Goal: Find contact information: Obtain details needed to contact an individual or organization

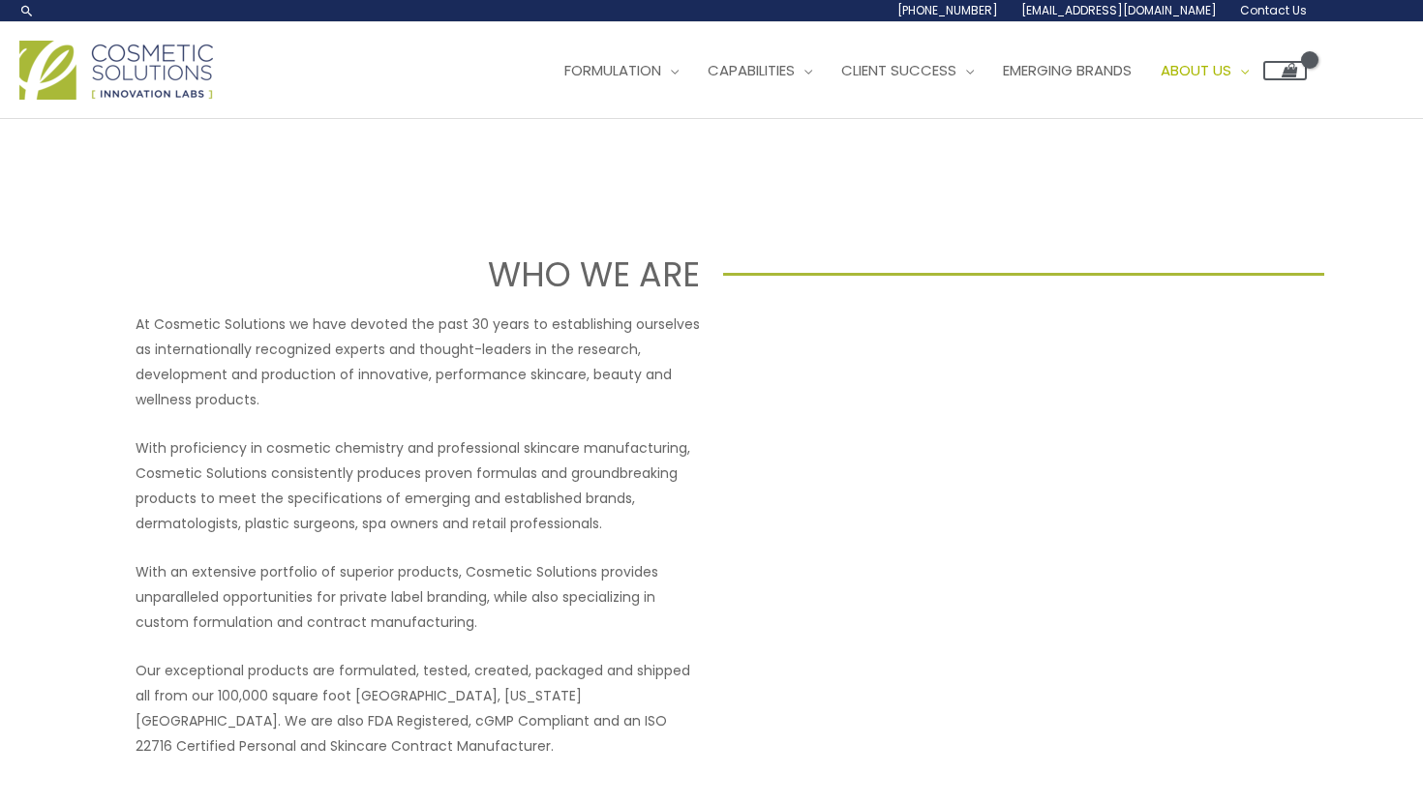
click at [1287, 4] on span "Contact Us" at bounding box center [1273, 10] width 67 height 16
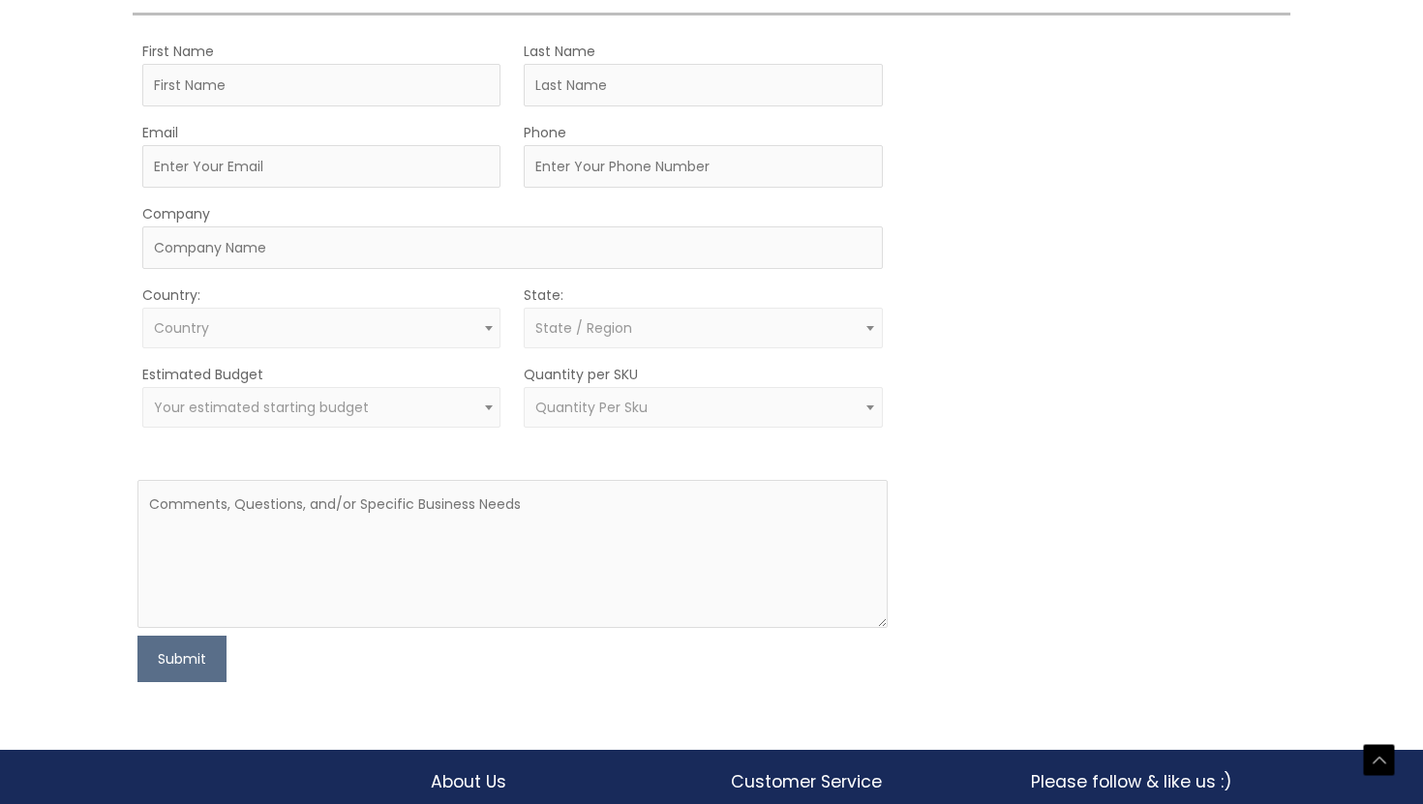
scroll to position [560, 0]
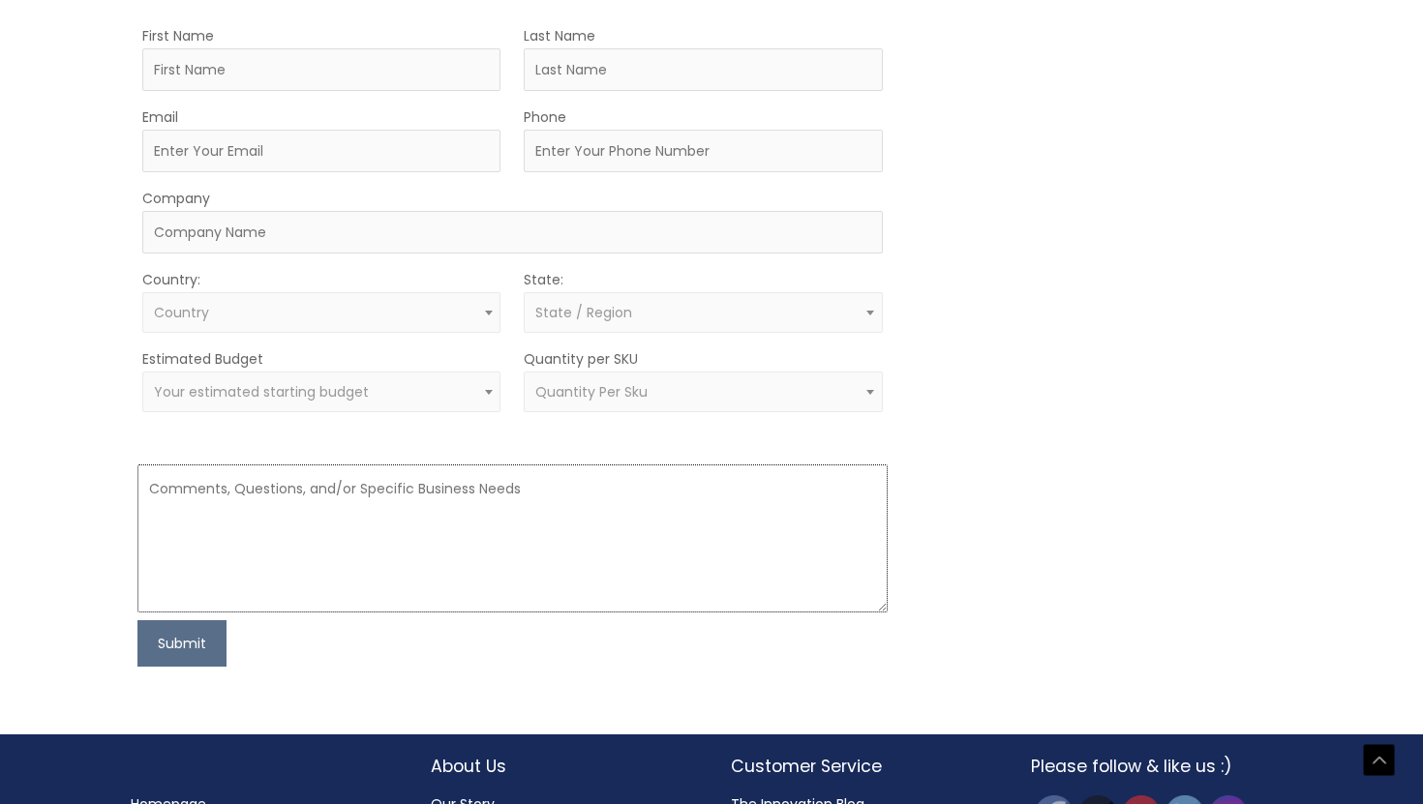
click at [278, 486] on textarea at bounding box center [511, 539] width 749 height 148
